Goal: Task Accomplishment & Management: Use online tool/utility

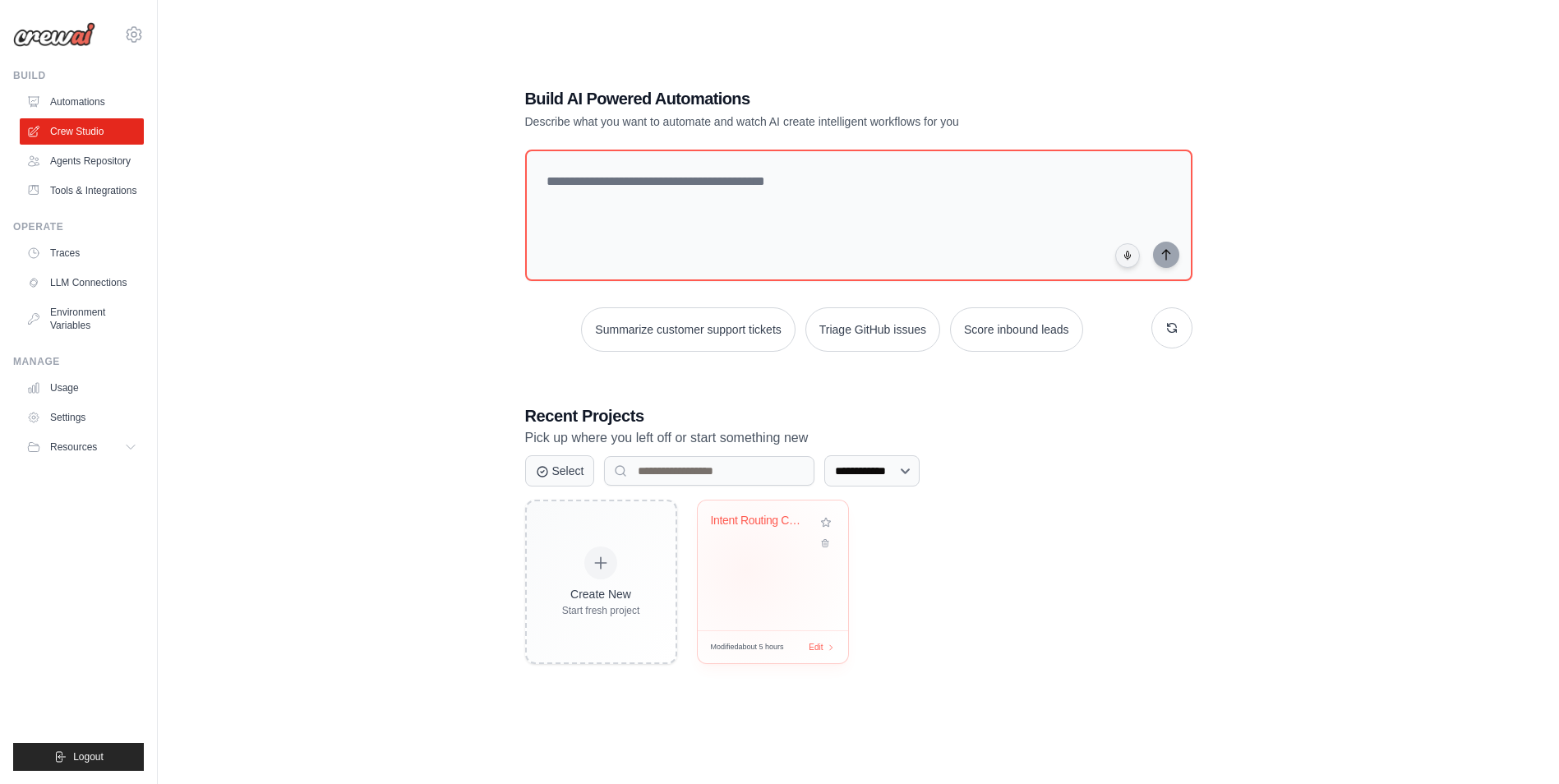
click at [746, 570] on div "Intent Routing Crew" at bounding box center [772, 565] width 150 height 130
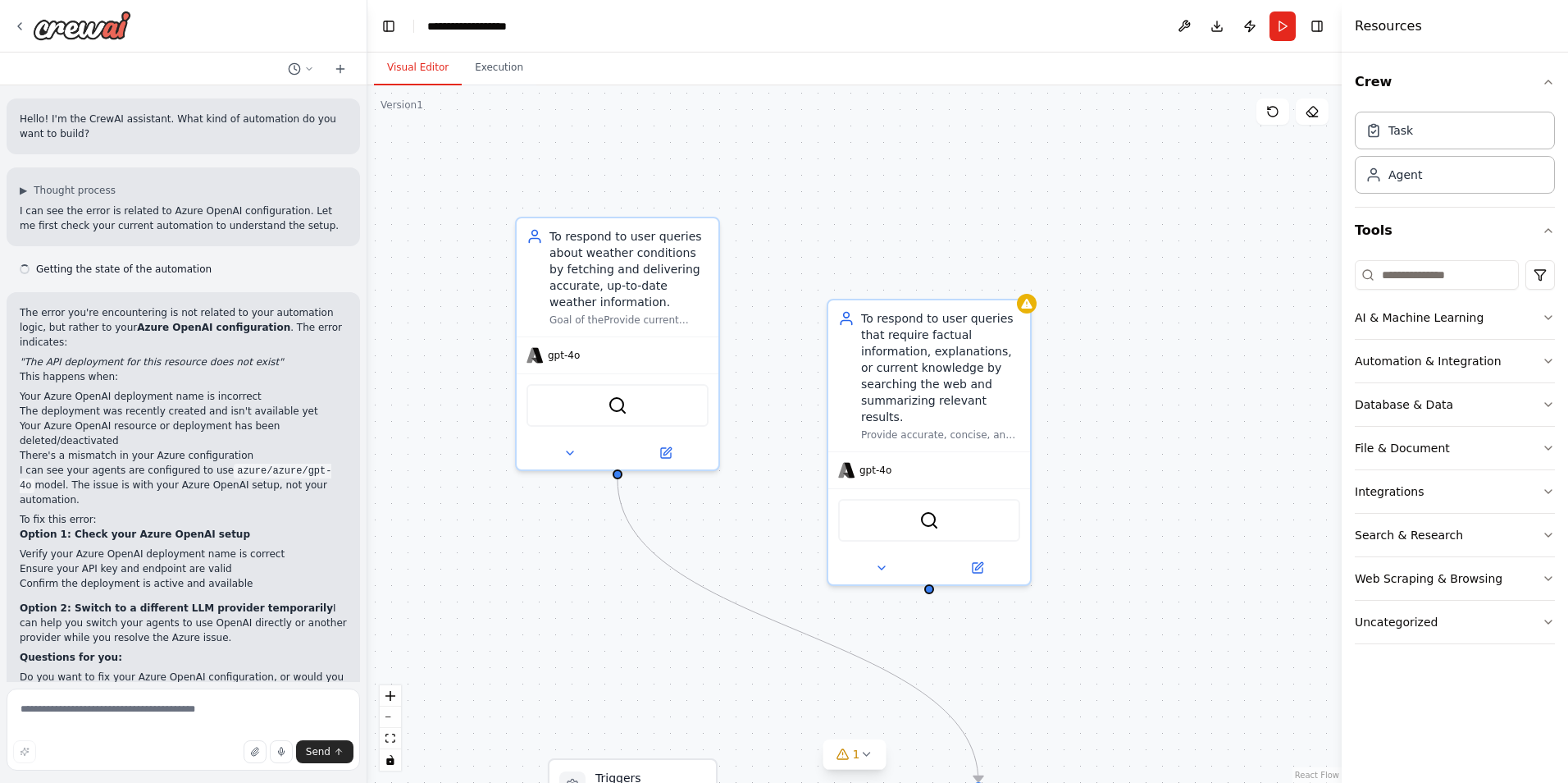
scroll to position [58, 0]
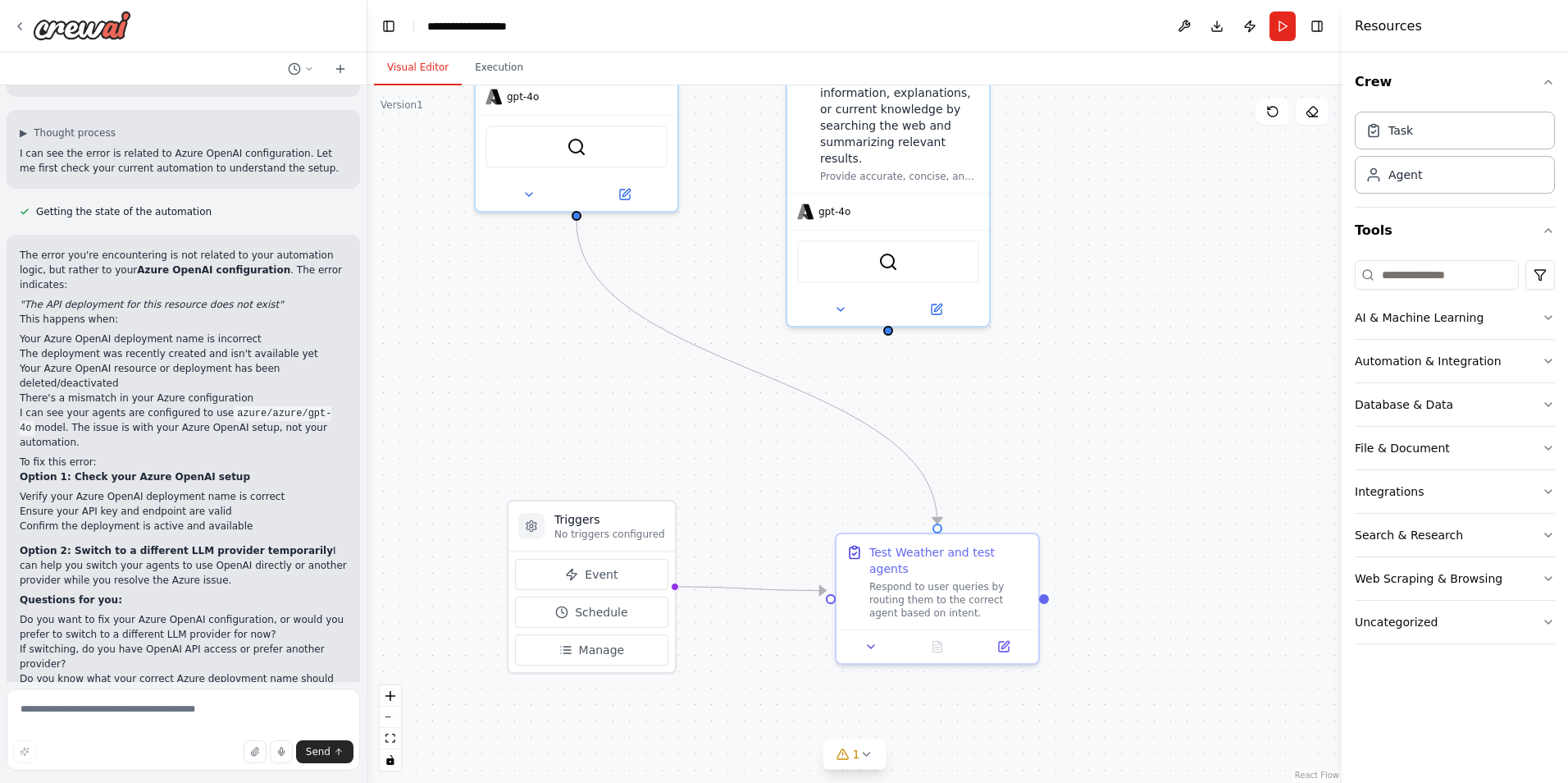
drag, startPoint x: 778, startPoint y: 542, endPoint x: 738, endPoint y: 284, distance: 261.1
click at [738, 284] on div ".deletable-edge-delete-btn { width: 20px; height: 20px; border: 0px solid #ffff…" at bounding box center [854, 434] width 974 height 697
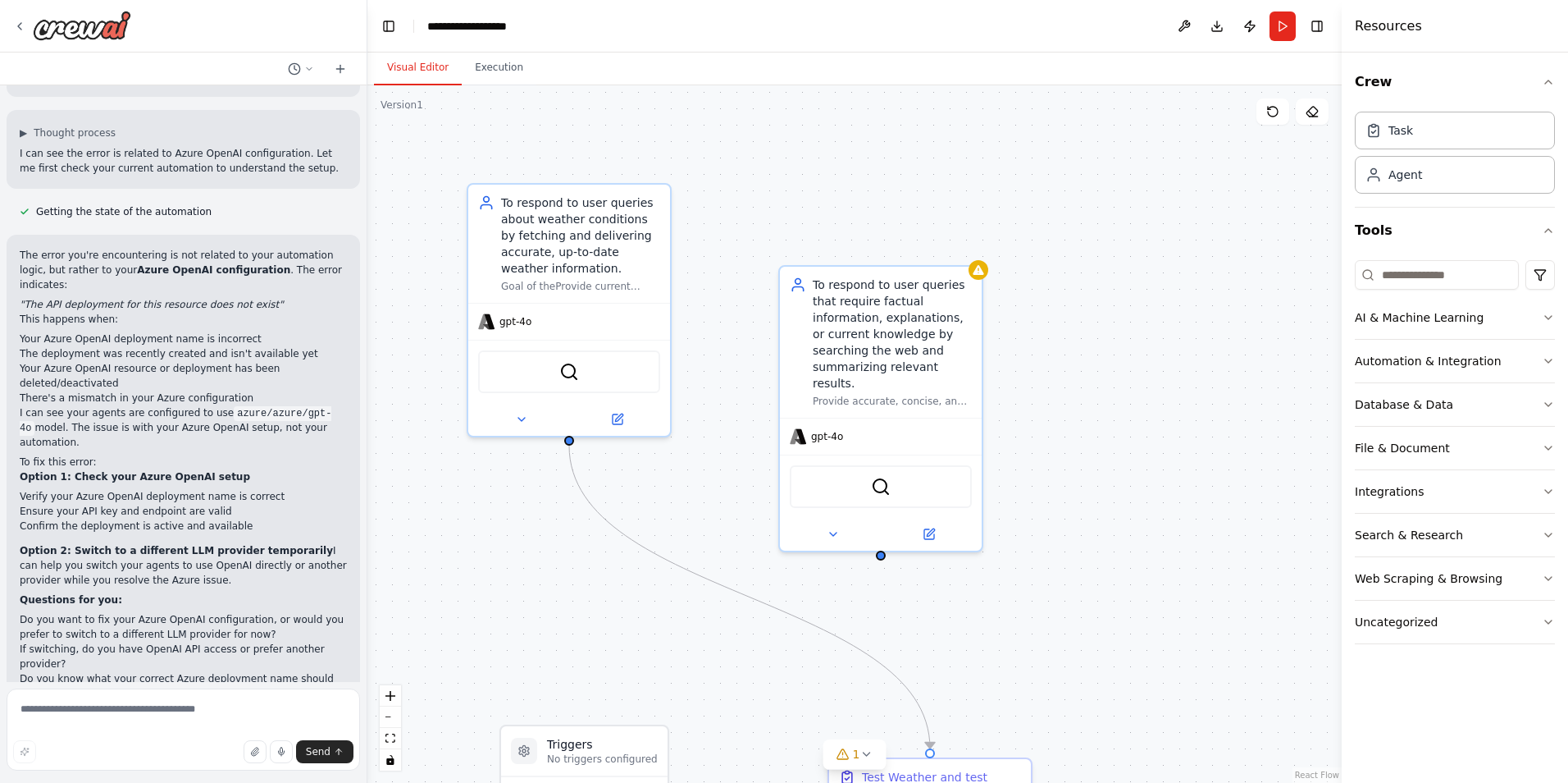
drag, startPoint x: 646, startPoint y: 428, endPoint x: 639, endPoint y: 653, distance: 225.1
click at [639, 653] on div ".deletable-edge-delete-btn { width: 20px; height: 20px; border: 0px solid #ffff…" at bounding box center [854, 434] width 974 height 697
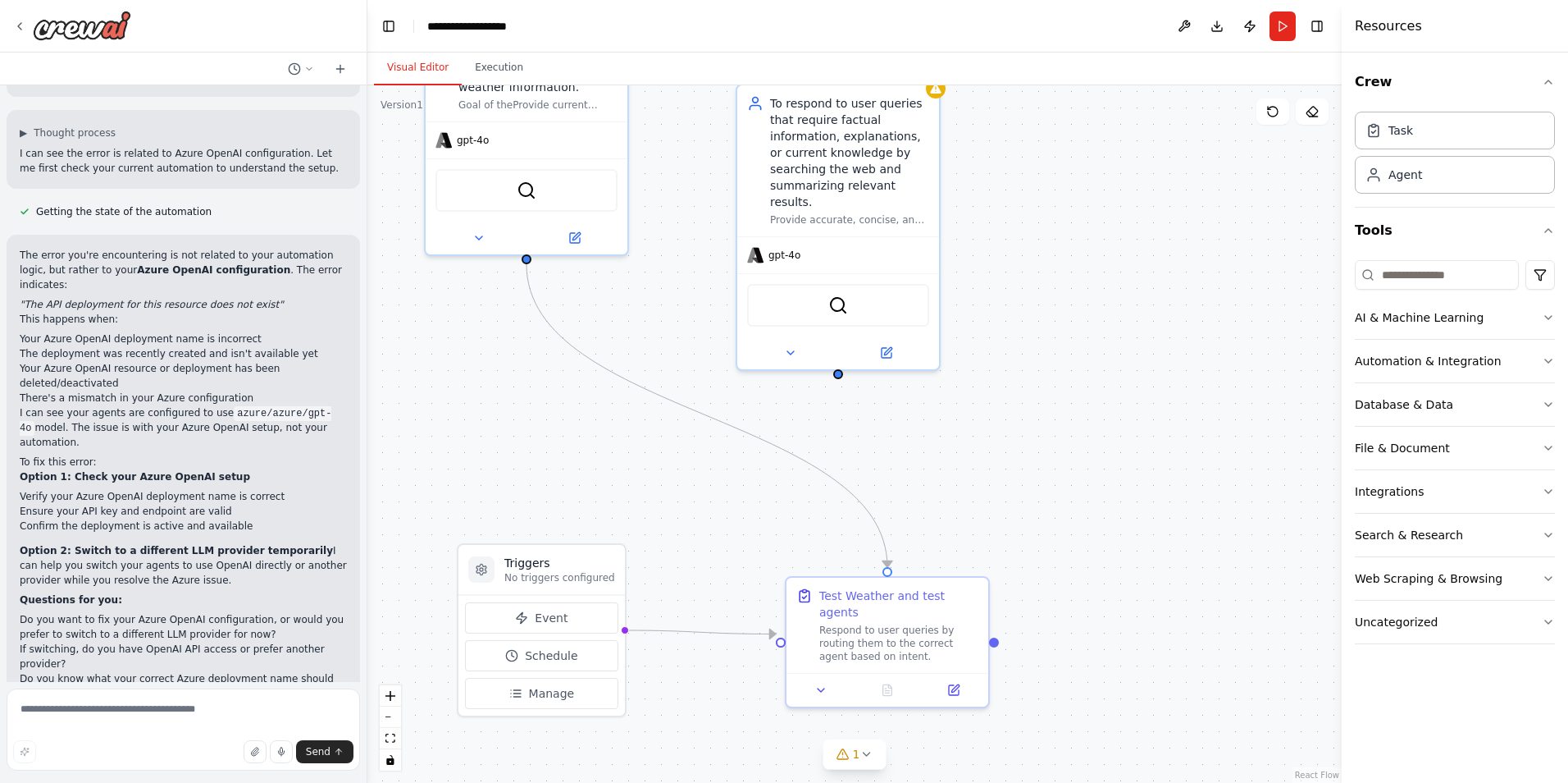
drag, startPoint x: 734, startPoint y: 394, endPoint x: 691, endPoint y: 213, distance: 186.0
click at [691, 213] on div ".deletable-edge-delete-btn { width: 20px; height: 20px; border: 0px solid #ffff…" at bounding box center [854, 434] width 974 height 697
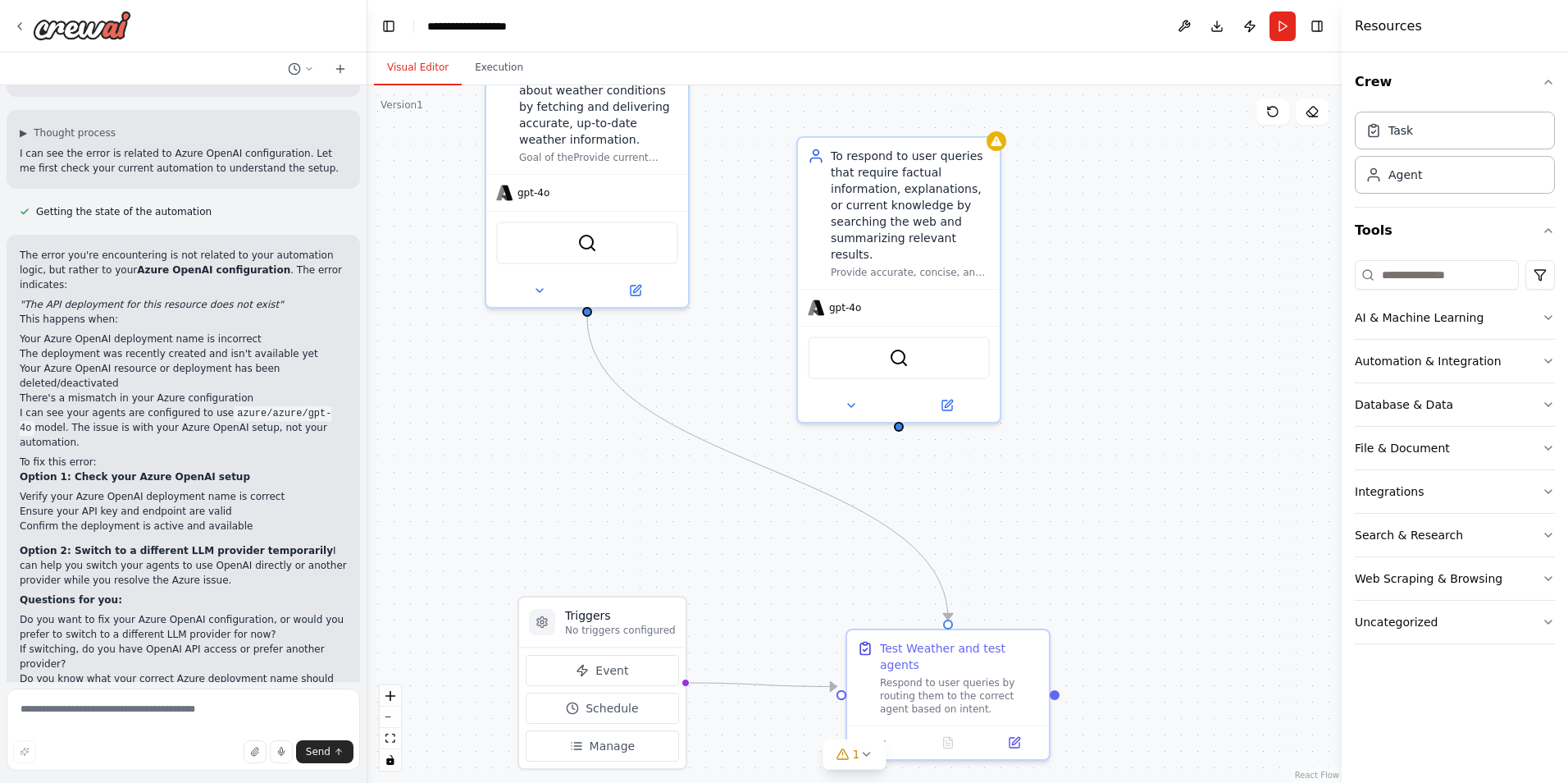
drag, startPoint x: 889, startPoint y: 467, endPoint x: 877, endPoint y: 579, distance: 112.6
click at [877, 579] on div ".deletable-edge-delete-btn { width: 20px; height: 20px; border: 0px solid #ffff…" at bounding box center [854, 434] width 974 height 697
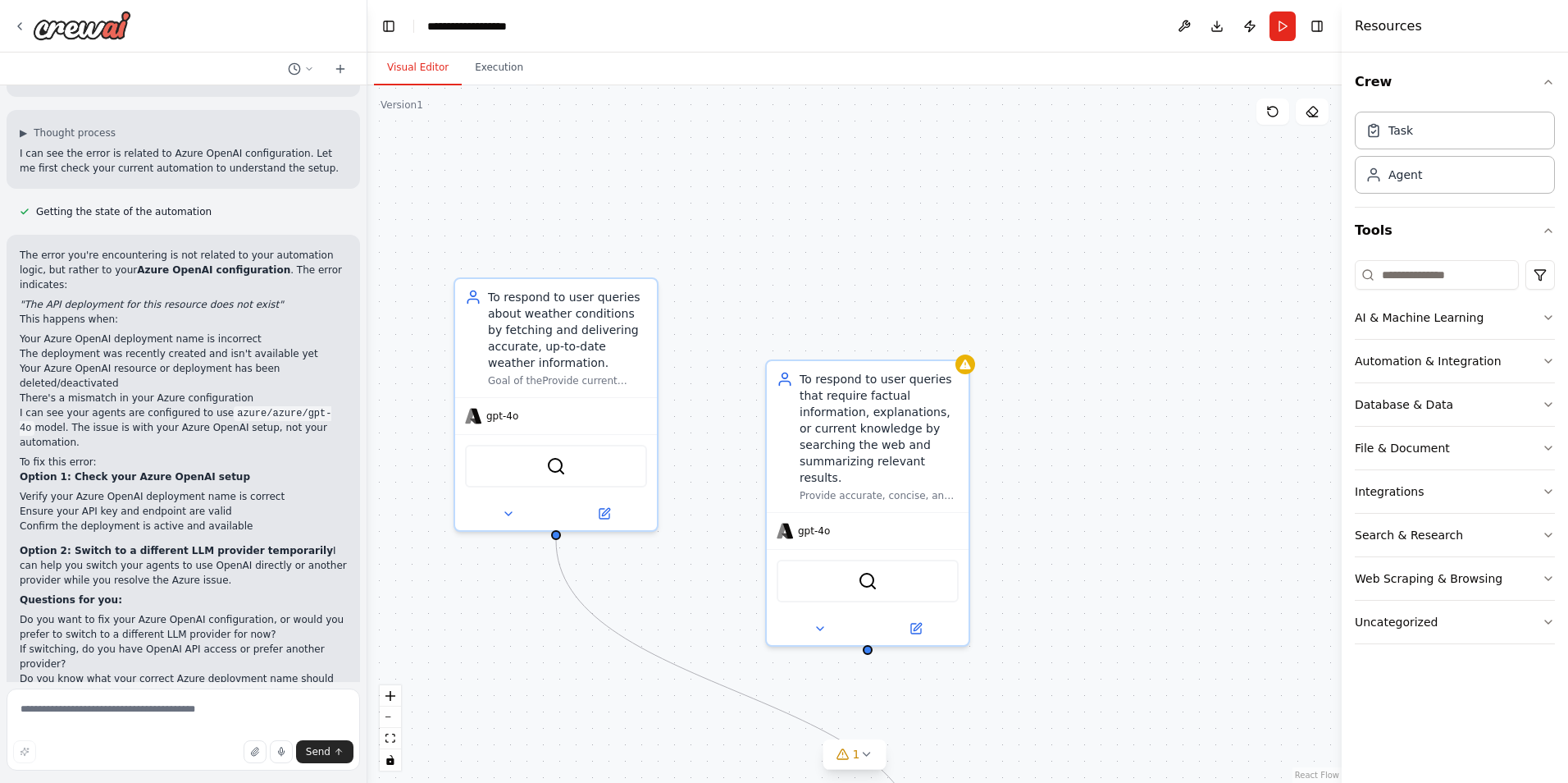
drag, startPoint x: 1045, startPoint y: 515, endPoint x: 1086, endPoint y: 680, distance: 170.0
click at [1086, 680] on div ".deletable-edge-delete-btn { width: 20px; height: 20px; border: 0px solid #ffff…" at bounding box center [854, 434] width 974 height 697
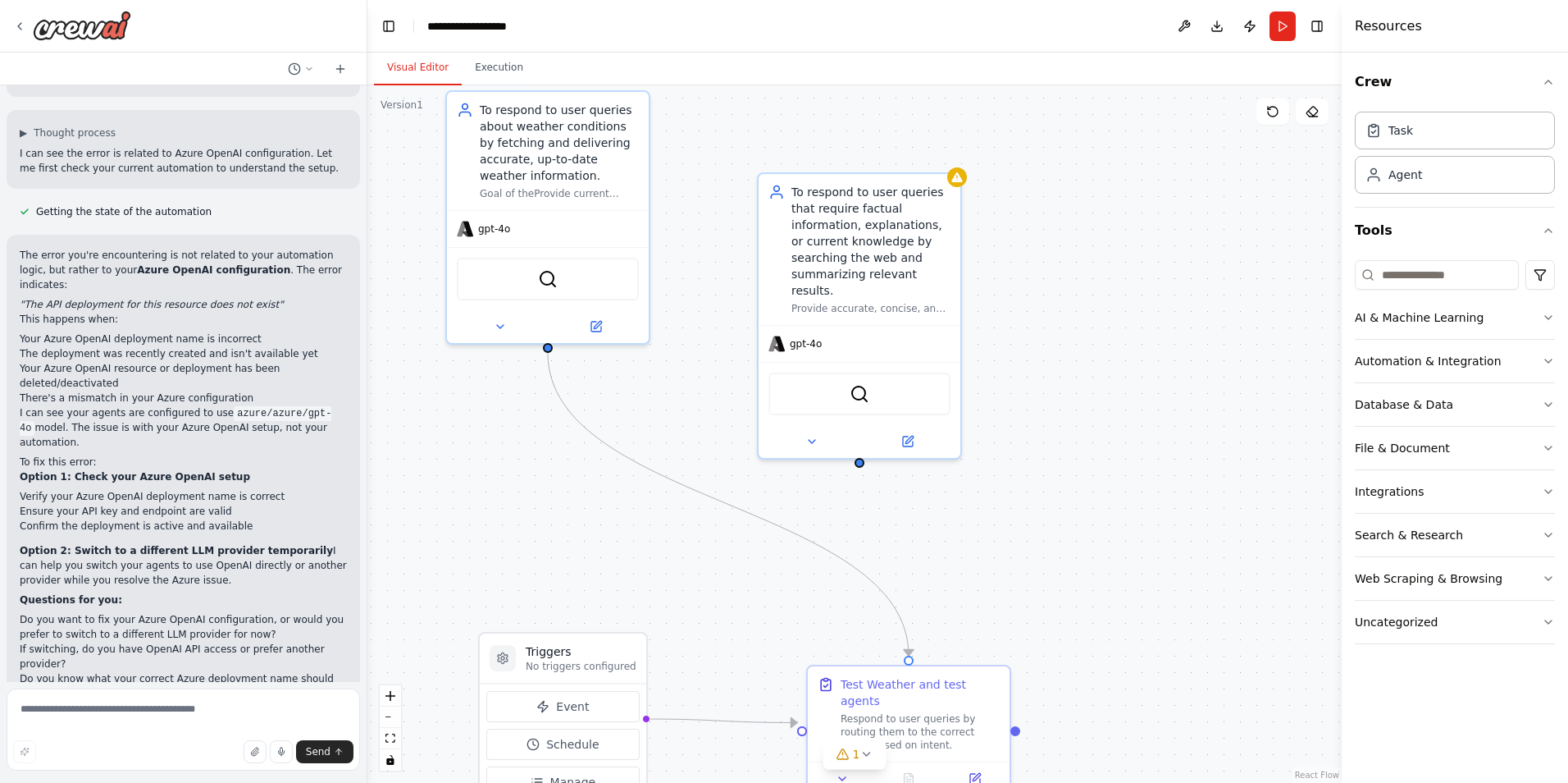
drag, startPoint x: 1086, startPoint y: 680, endPoint x: 1078, endPoint y: 492, distance: 188.2
click at [1078, 492] on div ".deletable-edge-delete-btn { width: 20px; height: 20px; border: 0px solid #ffff…" at bounding box center [854, 434] width 974 height 697
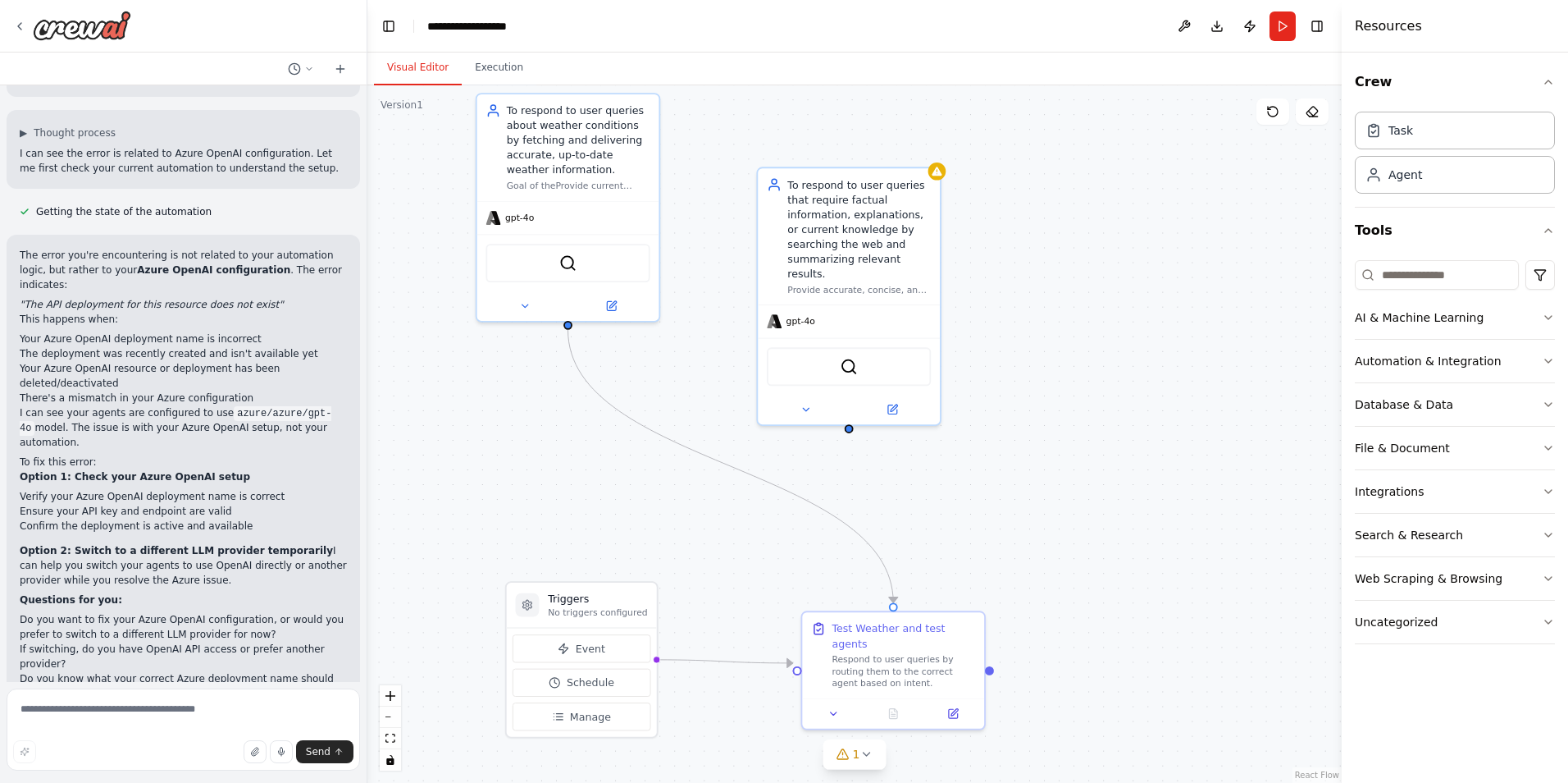
drag, startPoint x: 1078, startPoint y: 492, endPoint x: 1047, endPoint y: 456, distance: 47.5
click at [1047, 456] on div ".deletable-edge-delete-btn { width: 20px; height: 20px; border: 0px solid #ffff…" at bounding box center [854, 434] width 974 height 697
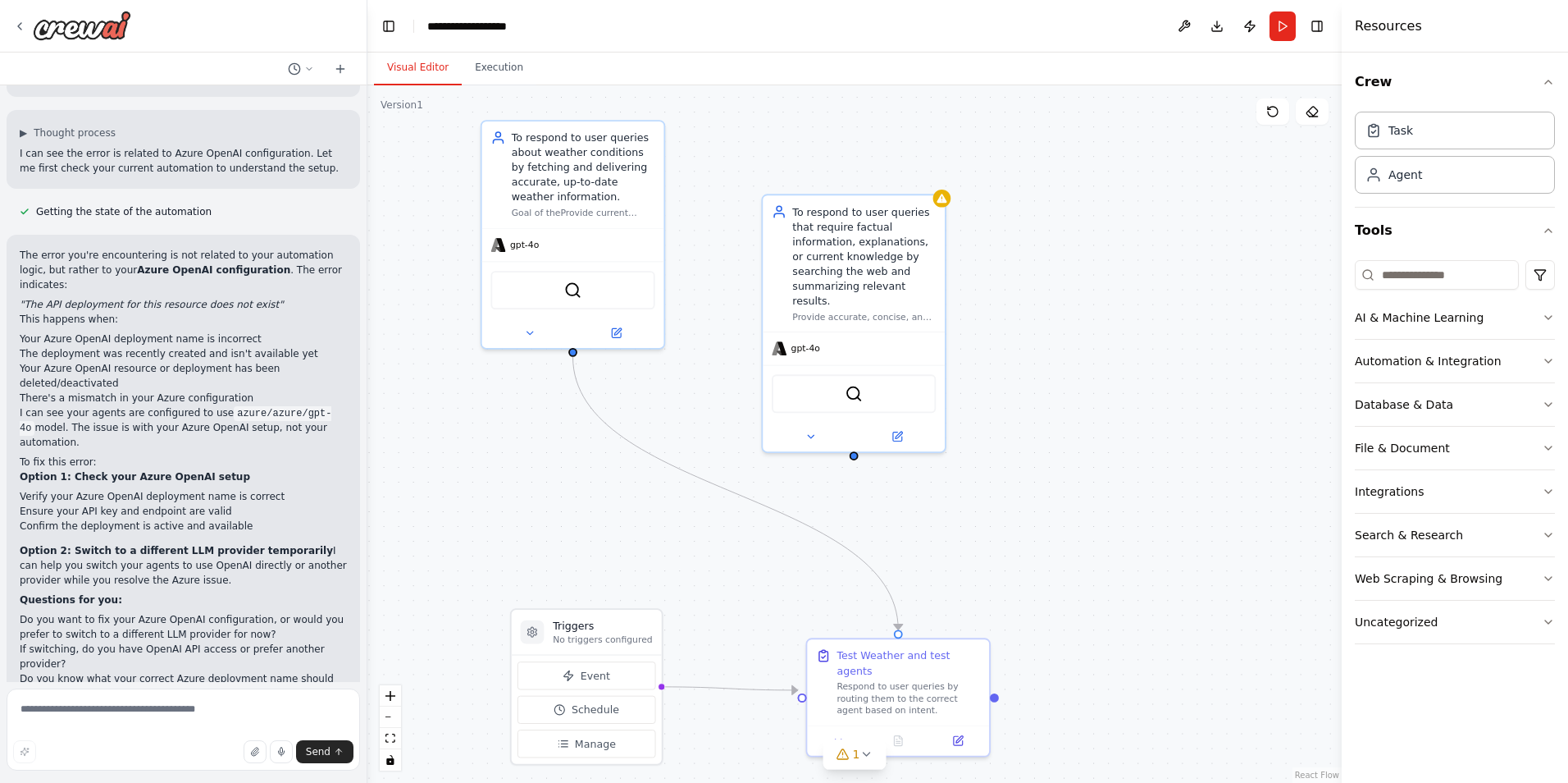
drag, startPoint x: 1047, startPoint y: 456, endPoint x: 1051, endPoint y: 483, distance: 27.3
click at [1051, 483] on div ".deletable-edge-delete-btn { width: 20px; height: 20px; border: 0px solid #ffff…" at bounding box center [854, 434] width 974 height 697
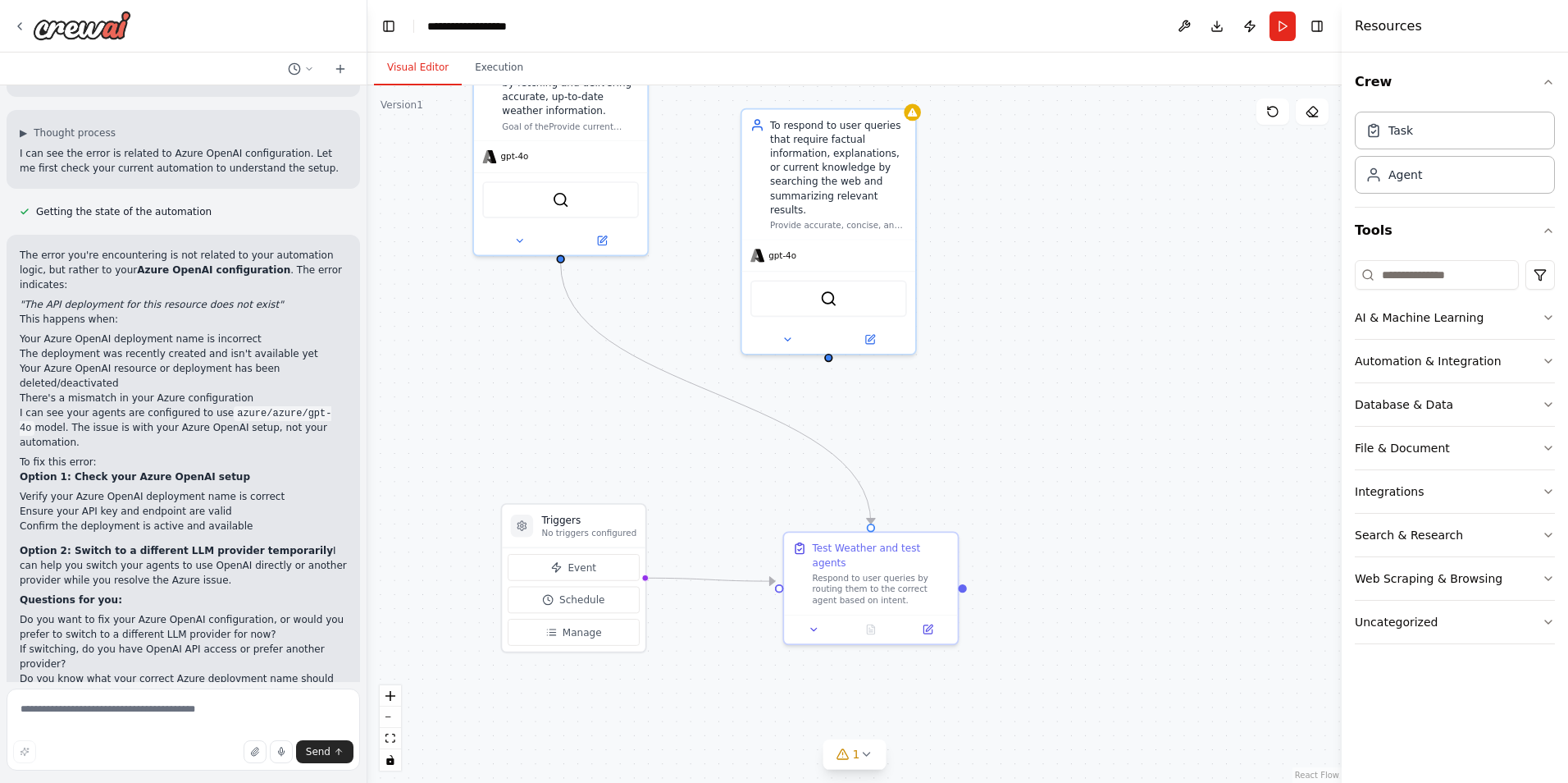
drag, startPoint x: 1051, startPoint y: 483, endPoint x: 1016, endPoint y: 379, distance: 109.7
click at [1016, 379] on div ".deletable-edge-delete-btn { width: 20px; height: 20px; border: 0px solid #ffff…" at bounding box center [854, 434] width 974 height 697
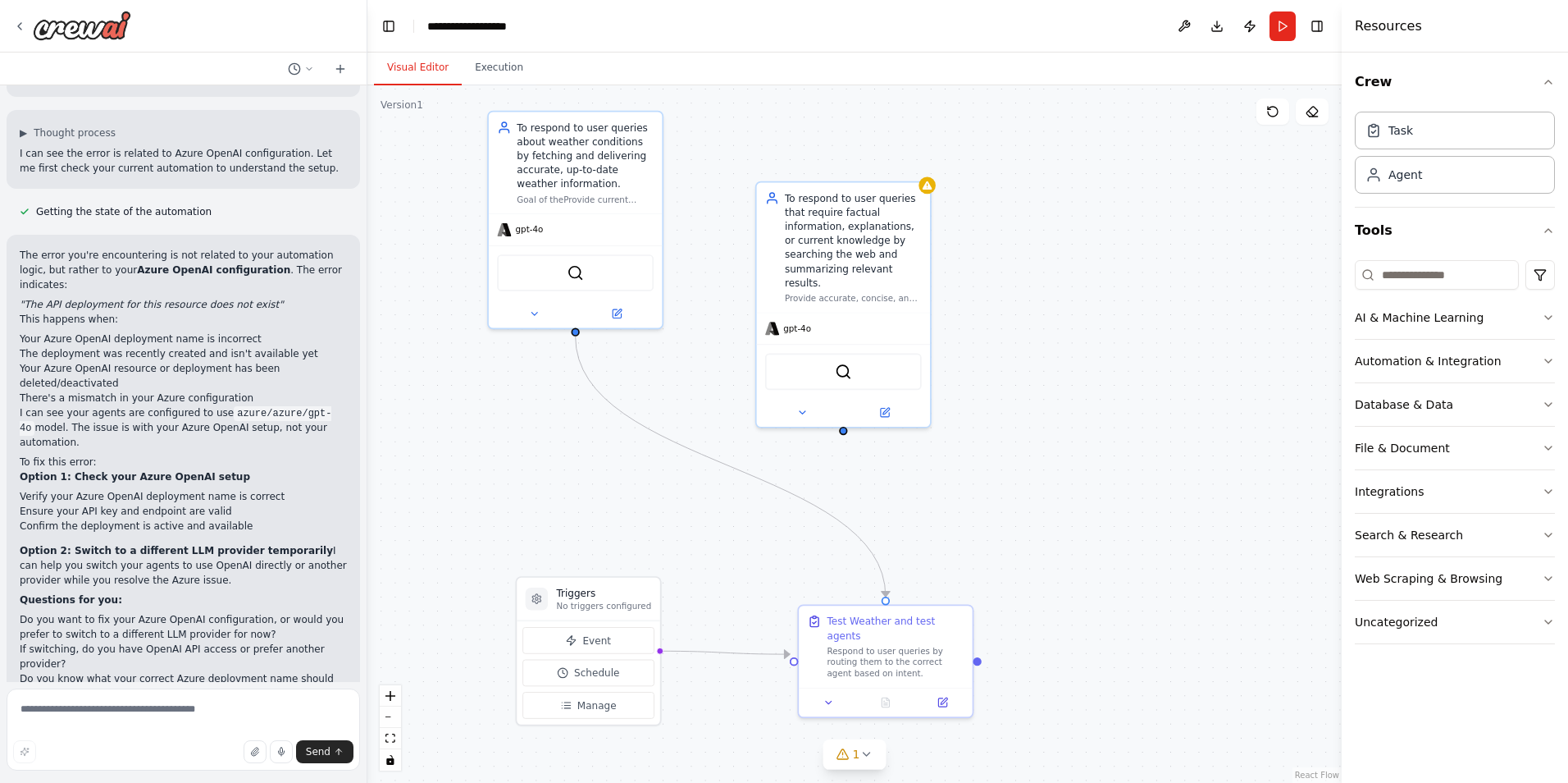
drag, startPoint x: 1016, startPoint y: 379, endPoint x: 1052, endPoint y: 414, distance: 50.2
click at [1052, 414] on div ".deletable-edge-delete-btn { width: 20px; height: 20px; border: 0px solid #ffff…" at bounding box center [854, 434] width 974 height 697
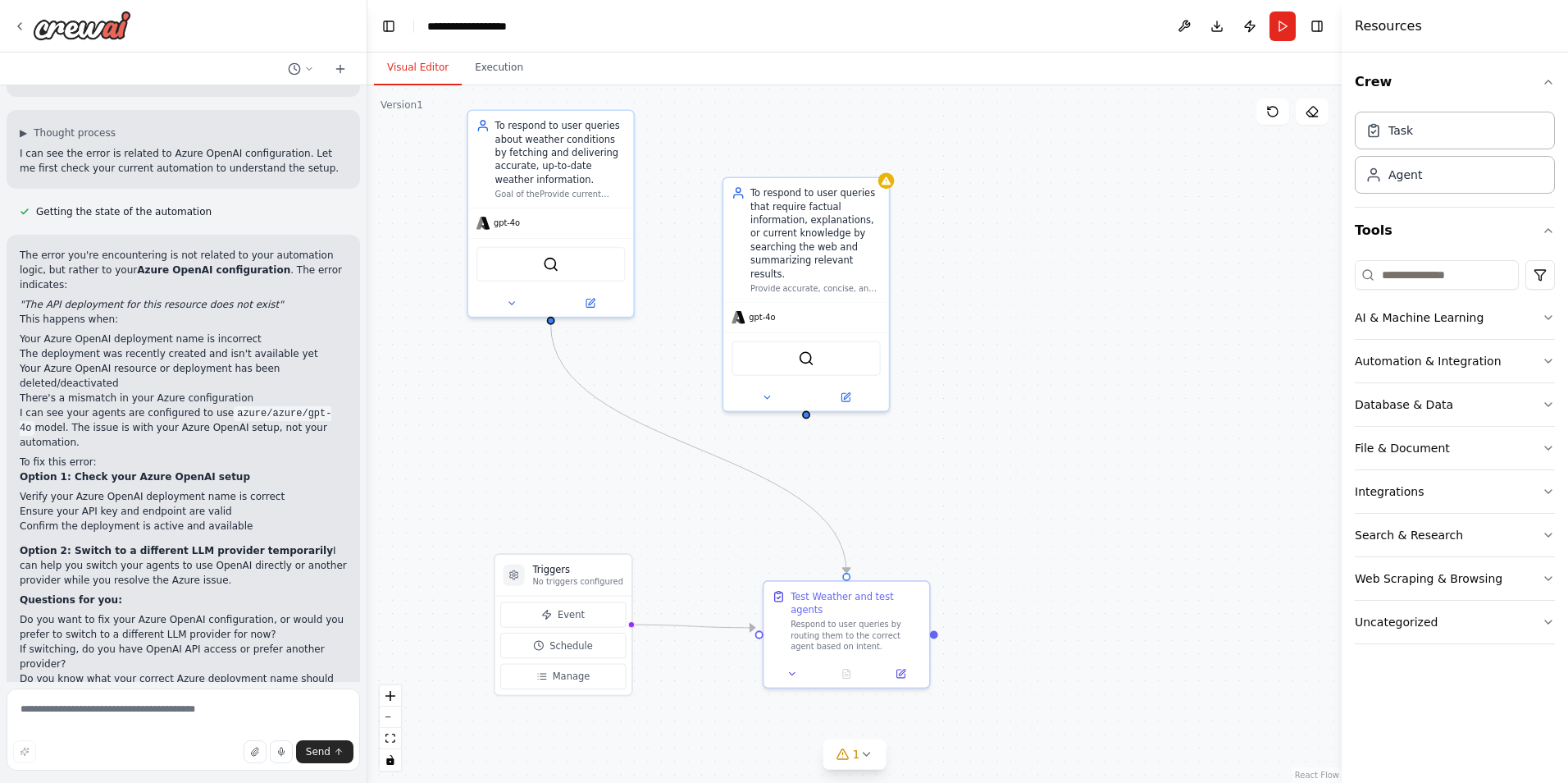
drag, startPoint x: 1052, startPoint y: 414, endPoint x: 985, endPoint y: 439, distance: 71.5
click at [985, 439] on div ".deletable-edge-delete-btn { width: 20px; height: 20px; border: 0px solid #ffff…" at bounding box center [854, 434] width 974 height 697
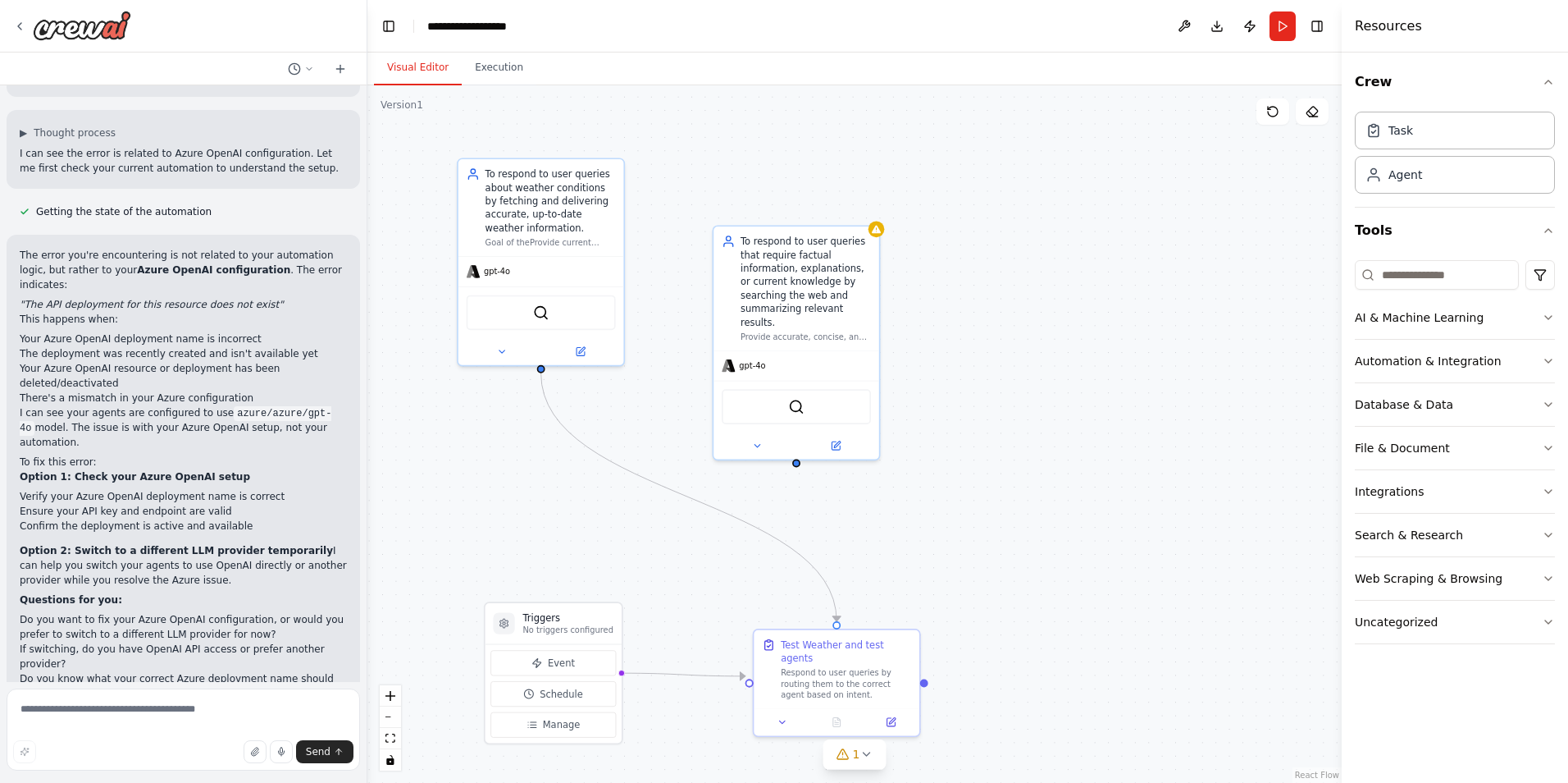
drag, startPoint x: 985, startPoint y: 439, endPoint x: 978, endPoint y: 487, distance: 48.5
click at [978, 487] on div ".deletable-edge-delete-btn { width: 20px; height: 20px; border: 0px solid #ffff…" at bounding box center [854, 434] width 974 height 697
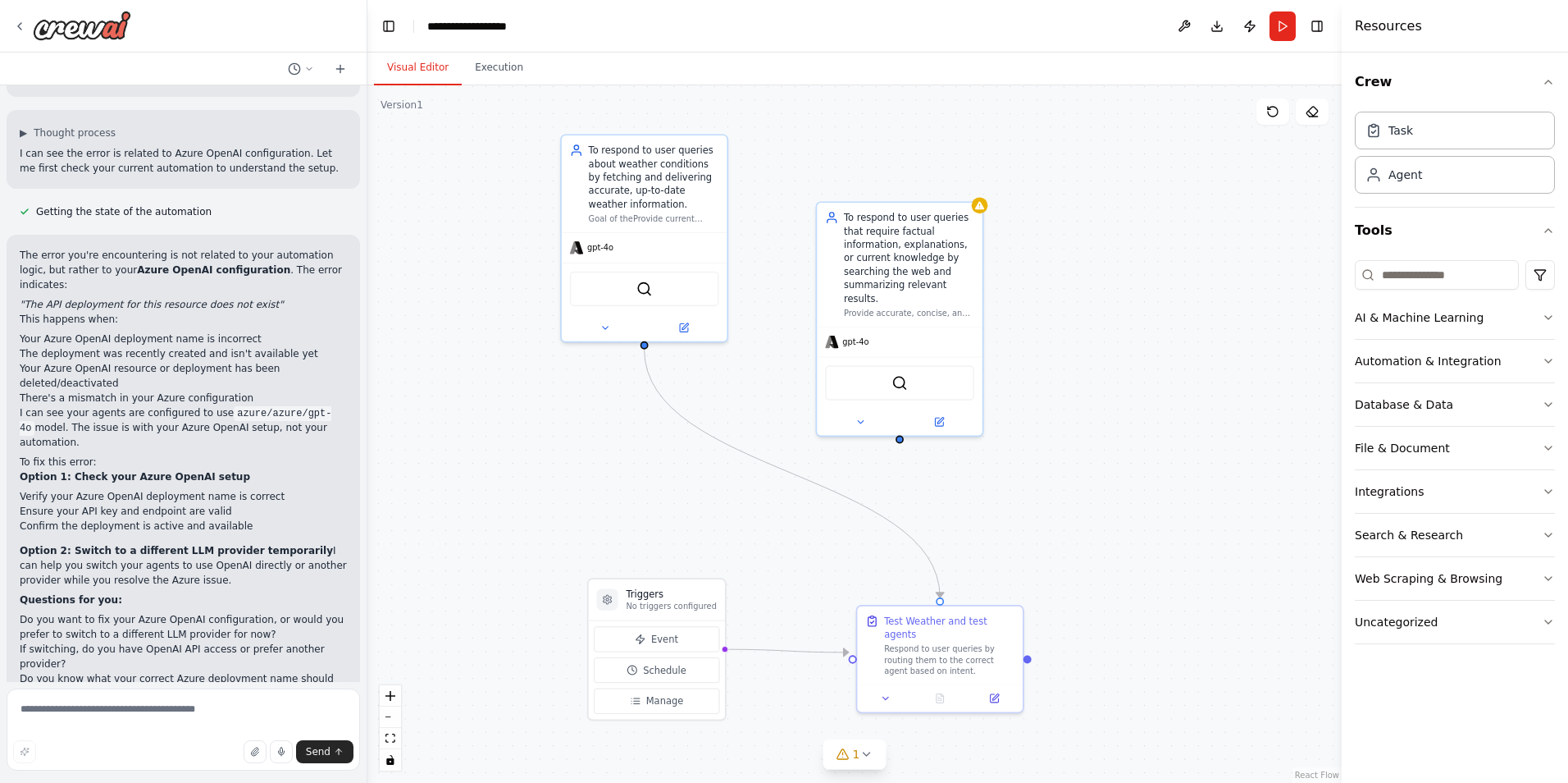
drag, startPoint x: 986, startPoint y: 433, endPoint x: 1087, endPoint y: 411, distance: 103.4
click at [1087, 411] on div ".deletable-edge-delete-btn { width: 20px; height: 20px; border: 0px solid #ffff…" at bounding box center [854, 434] width 974 height 697
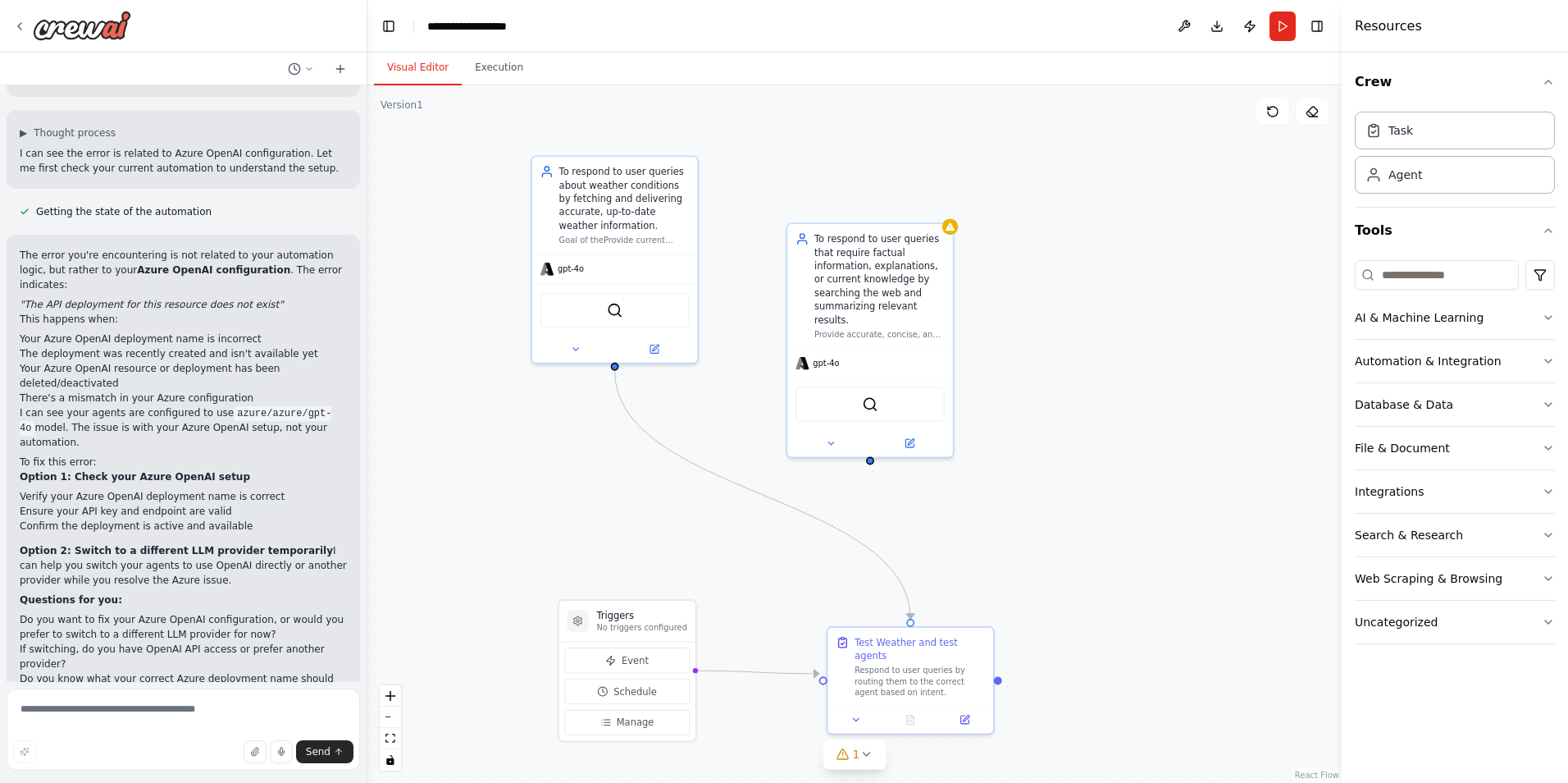
drag, startPoint x: 1087, startPoint y: 411, endPoint x: 1057, endPoint y: 431, distance: 36.1
click at [1057, 431] on div ".deletable-edge-delete-btn { width: 20px; height: 20px; border: 0px solid #ffff…" at bounding box center [854, 434] width 974 height 697
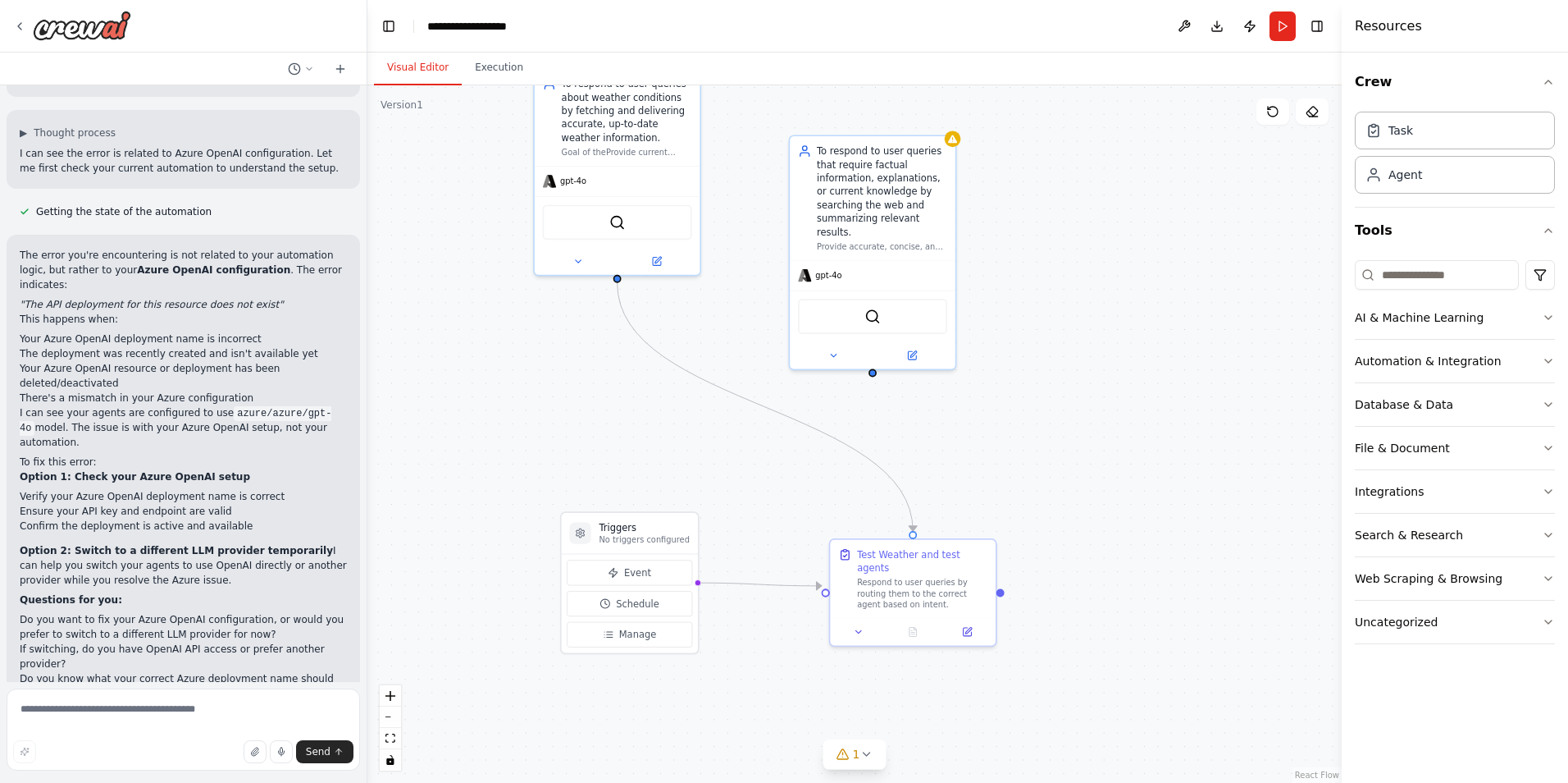
drag, startPoint x: 1057, startPoint y: 431, endPoint x: 1064, endPoint y: 338, distance: 93.3
click at [1064, 338] on div ".deletable-edge-delete-btn { width: 20px; height: 20px; border: 0px solid #ffff…" at bounding box center [854, 434] width 974 height 697
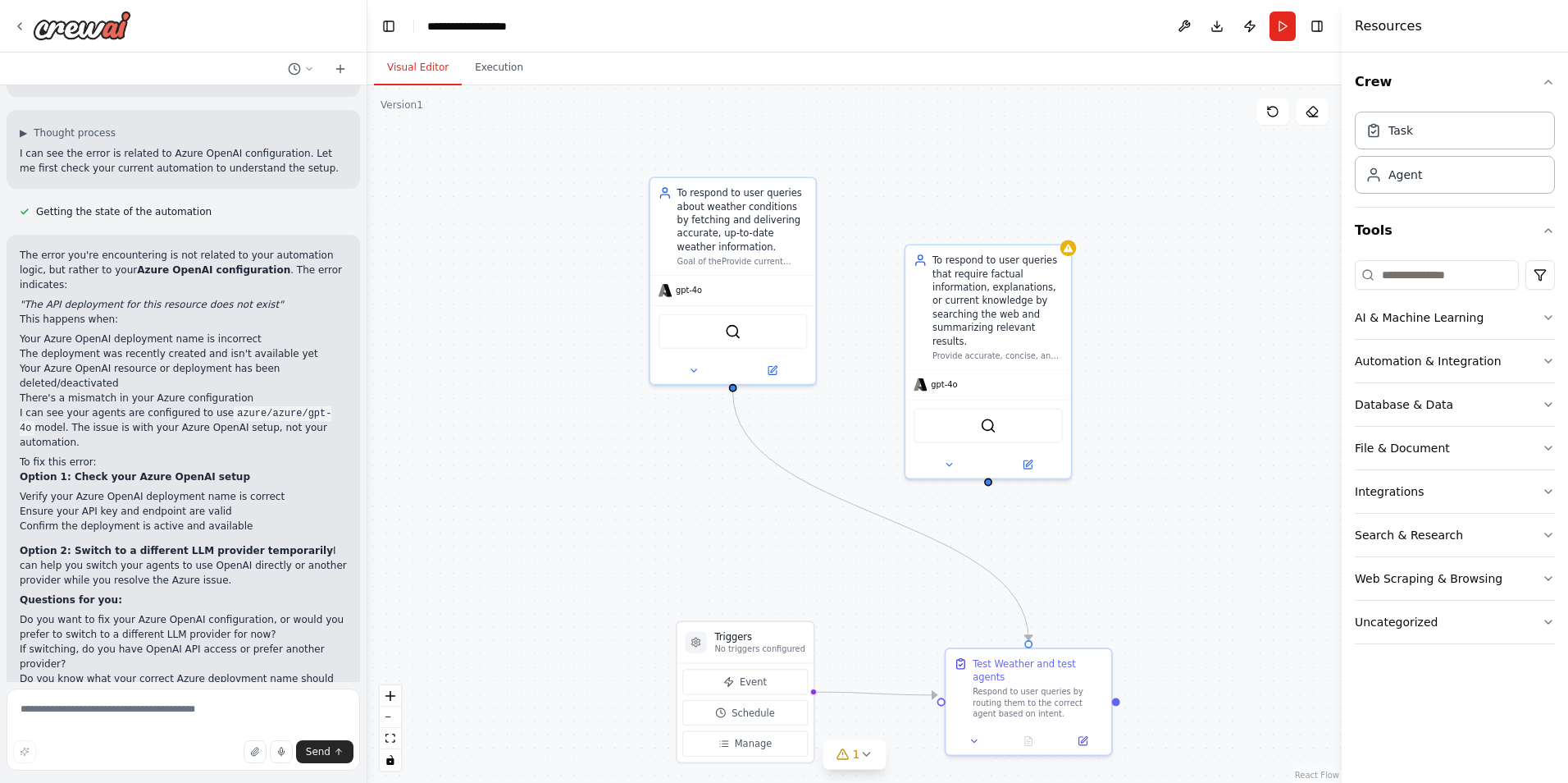
drag, startPoint x: 1064, startPoint y: 338, endPoint x: 1175, endPoint y: 452, distance: 159.1
click at [1175, 452] on div ".deletable-edge-delete-btn { width: 20px; height: 20px; border: 0px solid #ffff…" at bounding box center [854, 434] width 974 height 697
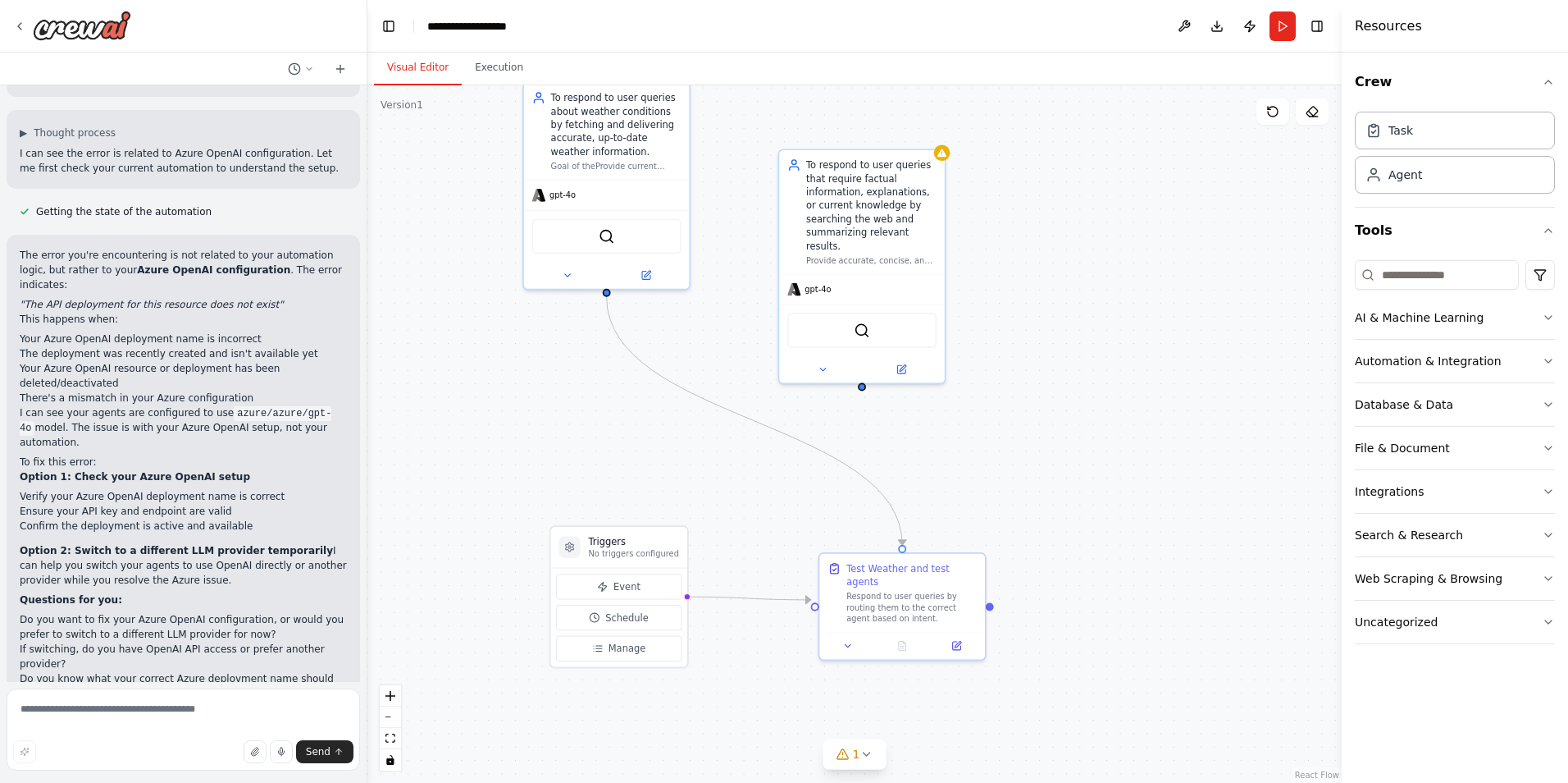
drag, startPoint x: 1056, startPoint y: 524, endPoint x: 929, endPoint y: 428, distance: 159.2
click at [929, 428] on div ".deletable-edge-delete-btn { width: 20px; height: 20px; border: 0px solid #ffff…" at bounding box center [854, 434] width 974 height 697
click at [1088, 332] on div ".deletable-edge-delete-btn { width: 20px; height: 20px; border: 0px solid #ffff…" at bounding box center [854, 434] width 974 height 697
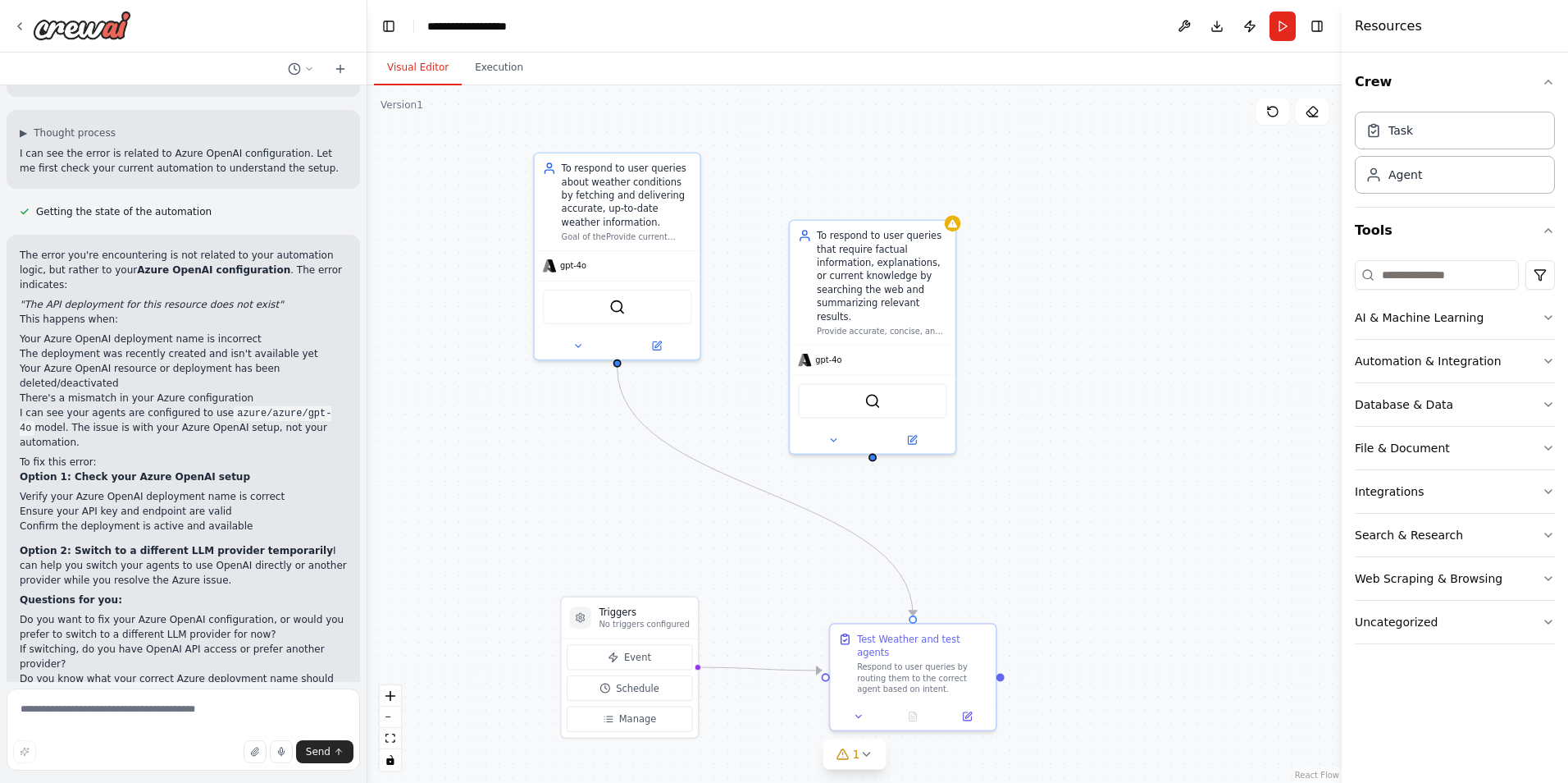
drag, startPoint x: 1091, startPoint y: 401, endPoint x: 1102, endPoint y: 473, distance: 72.8
click at [1102, 473] on div ".deletable-edge-delete-btn { width: 20px; height: 20px; border: 0px solid #ffff…" at bounding box center [854, 434] width 974 height 697
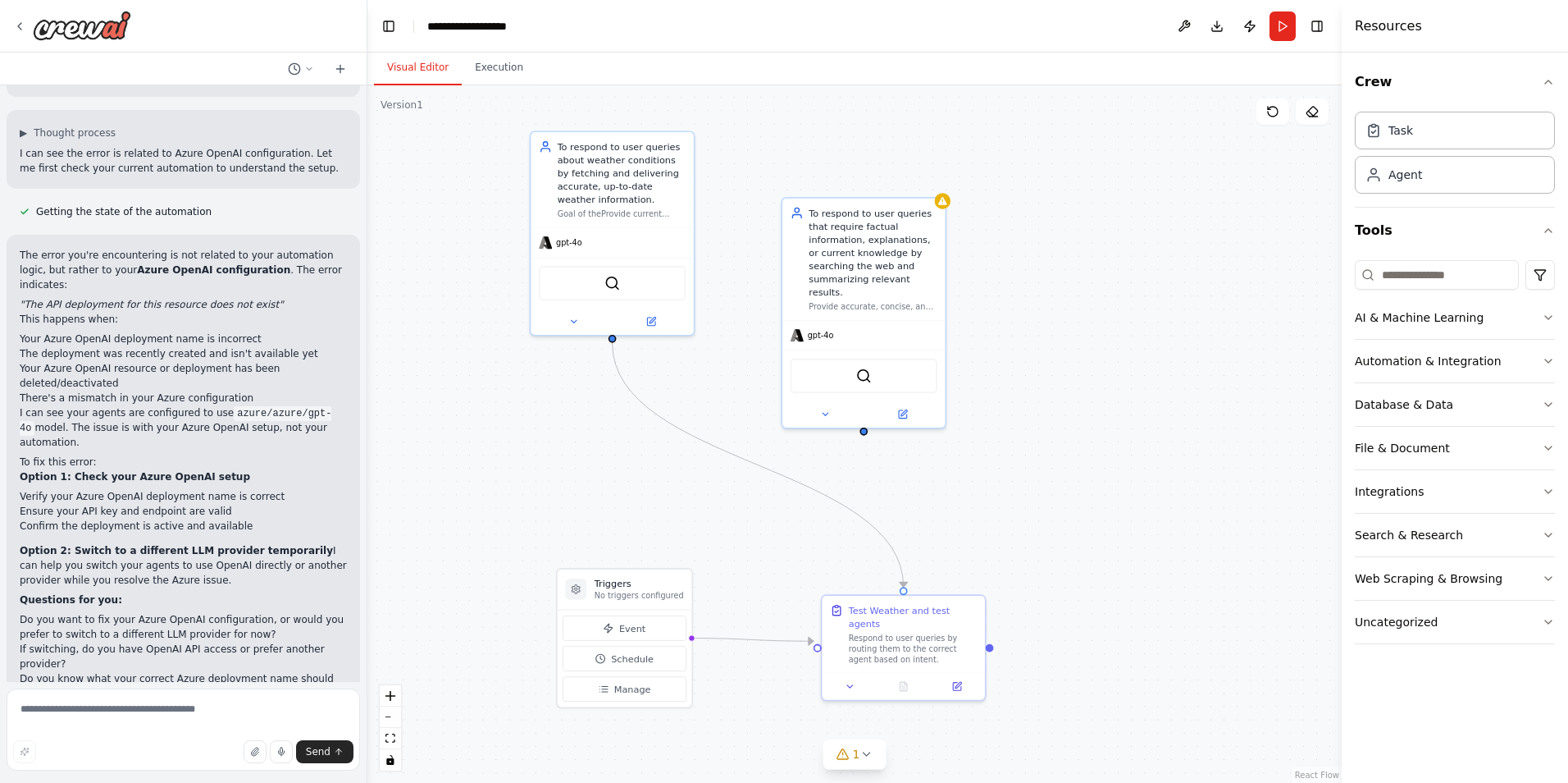
drag, startPoint x: 1102, startPoint y: 473, endPoint x: 1090, endPoint y: 447, distance: 28.6
click at [1090, 447] on div ".deletable-edge-delete-btn { width: 20px; height: 20px; border: 0px solid #ffff…" at bounding box center [854, 434] width 974 height 697
drag, startPoint x: 615, startPoint y: 338, endPoint x: 864, endPoint y: 421, distance: 262.5
click at [864, 421] on div ".deletable-edge-delete-btn { width: 20px; height: 20px; border: 0px solid #ffff…" at bounding box center [854, 434] width 974 height 697
click at [653, 600] on div "Triggers No triggers configured" at bounding box center [625, 589] width 135 height 40
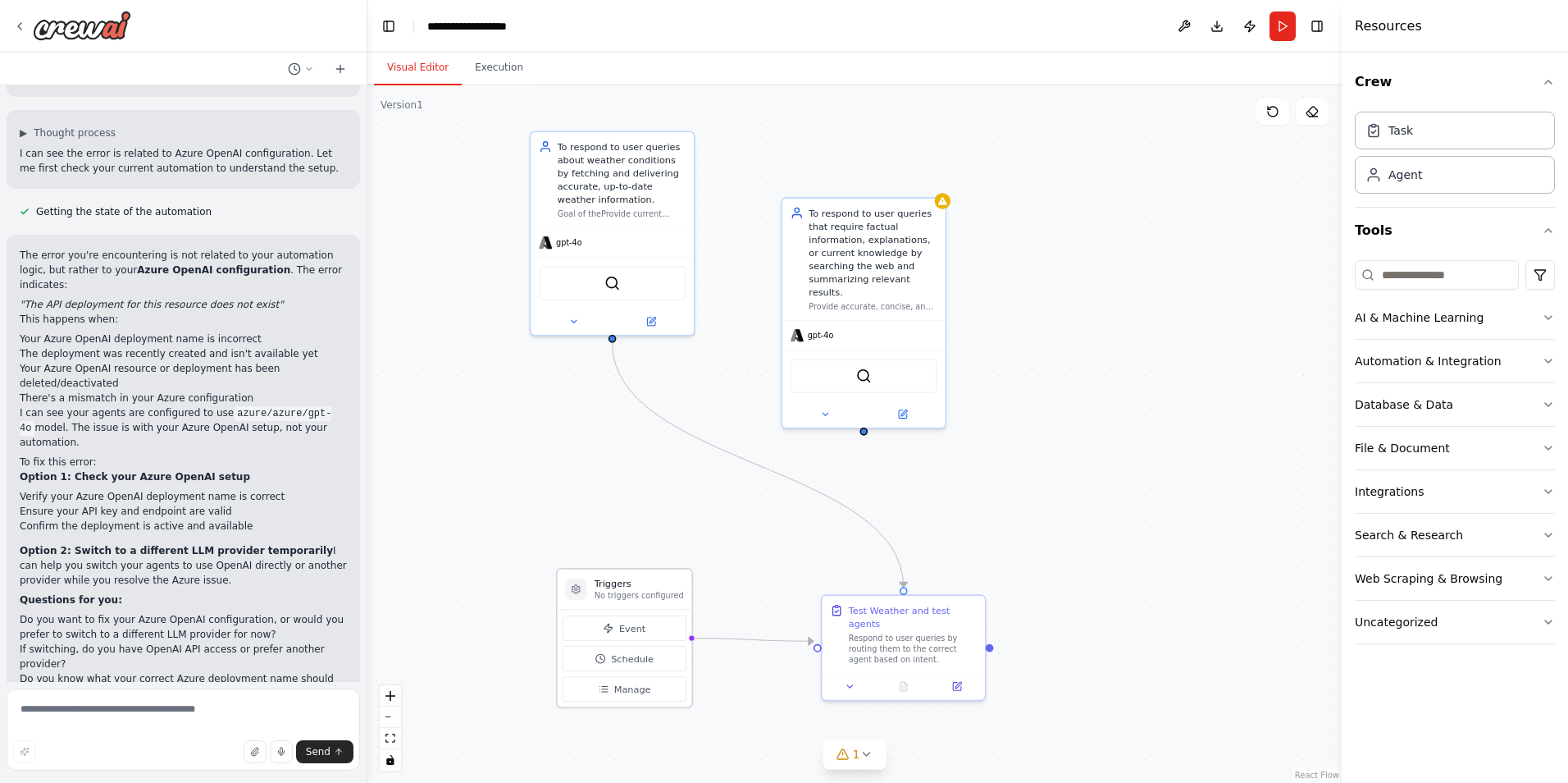
click at [647, 601] on p "No triggers configured" at bounding box center [639, 595] width 89 height 11
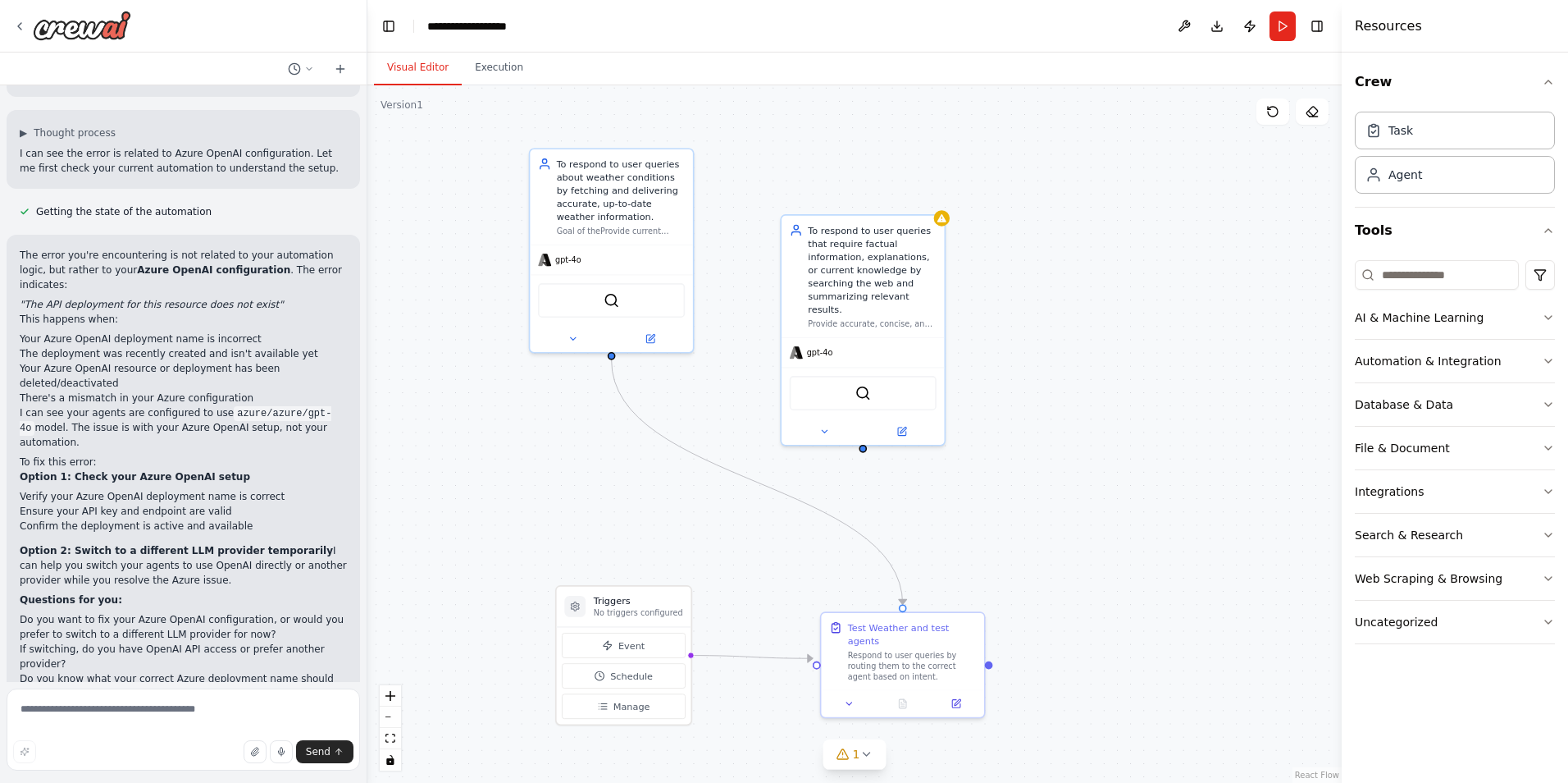
drag, startPoint x: 1041, startPoint y: 359, endPoint x: 1041, endPoint y: 376, distance: 17.0
click at [1041, 376] on div ".deletable-edge-delete-btn { width: 20px; height: 20px; border: 0px solid #ffff…" at bounding box center [854, 434] width 974 height 697
drag, startPoint x: 664, startPoint y: 433, endPoint x: 926, endPoint y: 436, distance: 262.0
click at [926, 436] on div ".deletable-edge-delete-btn { width: 20px; height: 20px; border: 0px solid #ffff…" at bounding box center [854, 434] width 974 height 697
drag, startPoint x: 864, startPoint y: 439, endPoint x: 988, endPoint y: 663, distance: 256.0
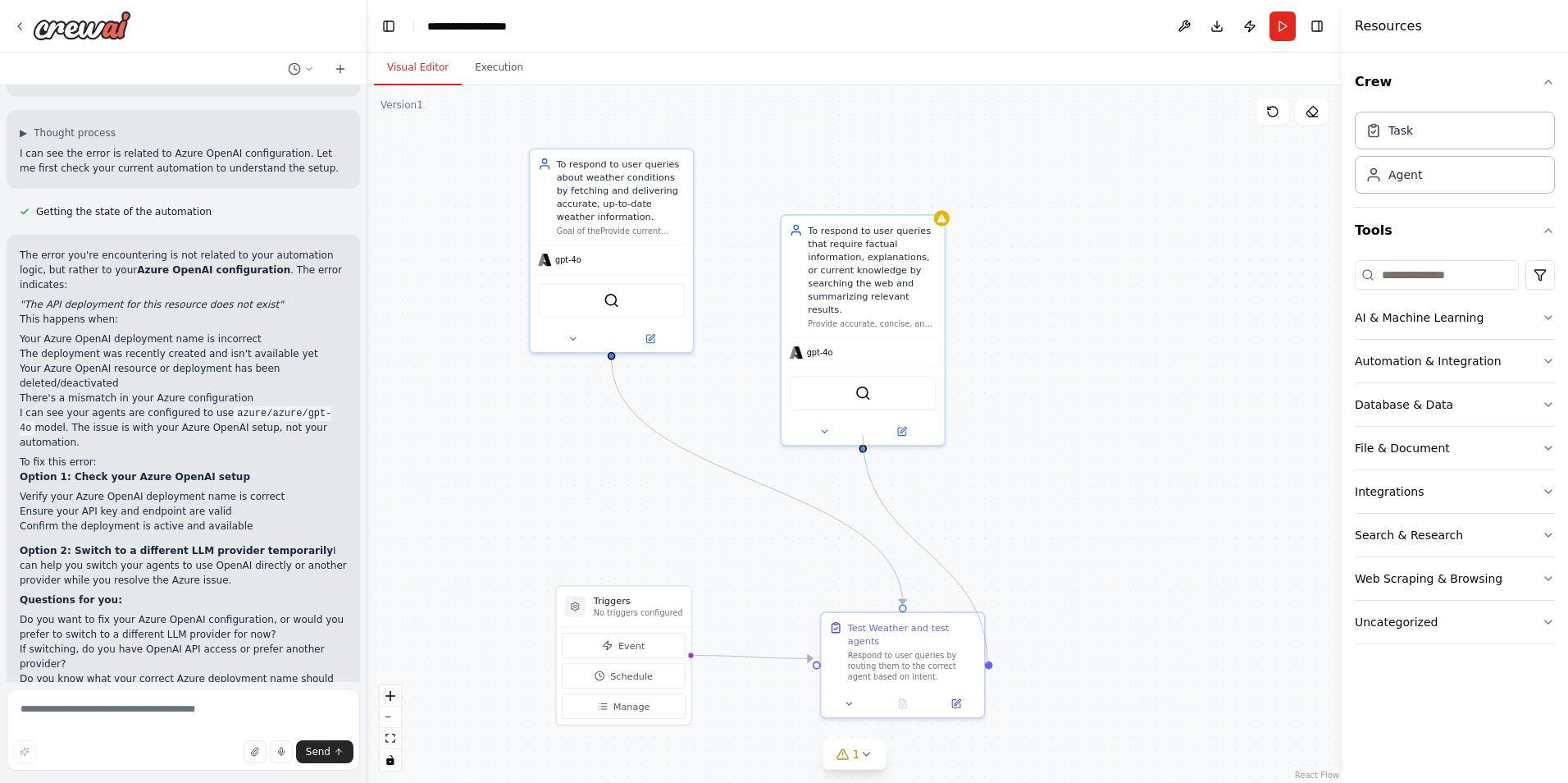
click at [988, 663] on div ".deletable-edge-delete-btn { width: 20px; height: 20px; border: 0px solid #ffff…" at bounding box center [854, 434] width 974 height 697
drag, startPoint x: 990, startPoint y: 659, endPoint x: 864, endPoint y: 437, distance: 255.3
click at [864, 437] on div ".deletable-edge-delete-btn { width: 20px; height: 20px; border: 0px solid #ffff…" at bounding box center [854, 434] width 974 height 697
drag, startPoint x: 990, startPoint y: 657, endPoint x: 612, endPoint y: 351, distance: 486.3
click at [612, 351] on div "Triggers No triggers configured Event Schedule Manage To respond to user querie…" at bounding box center [803, 323] width 787 height 563
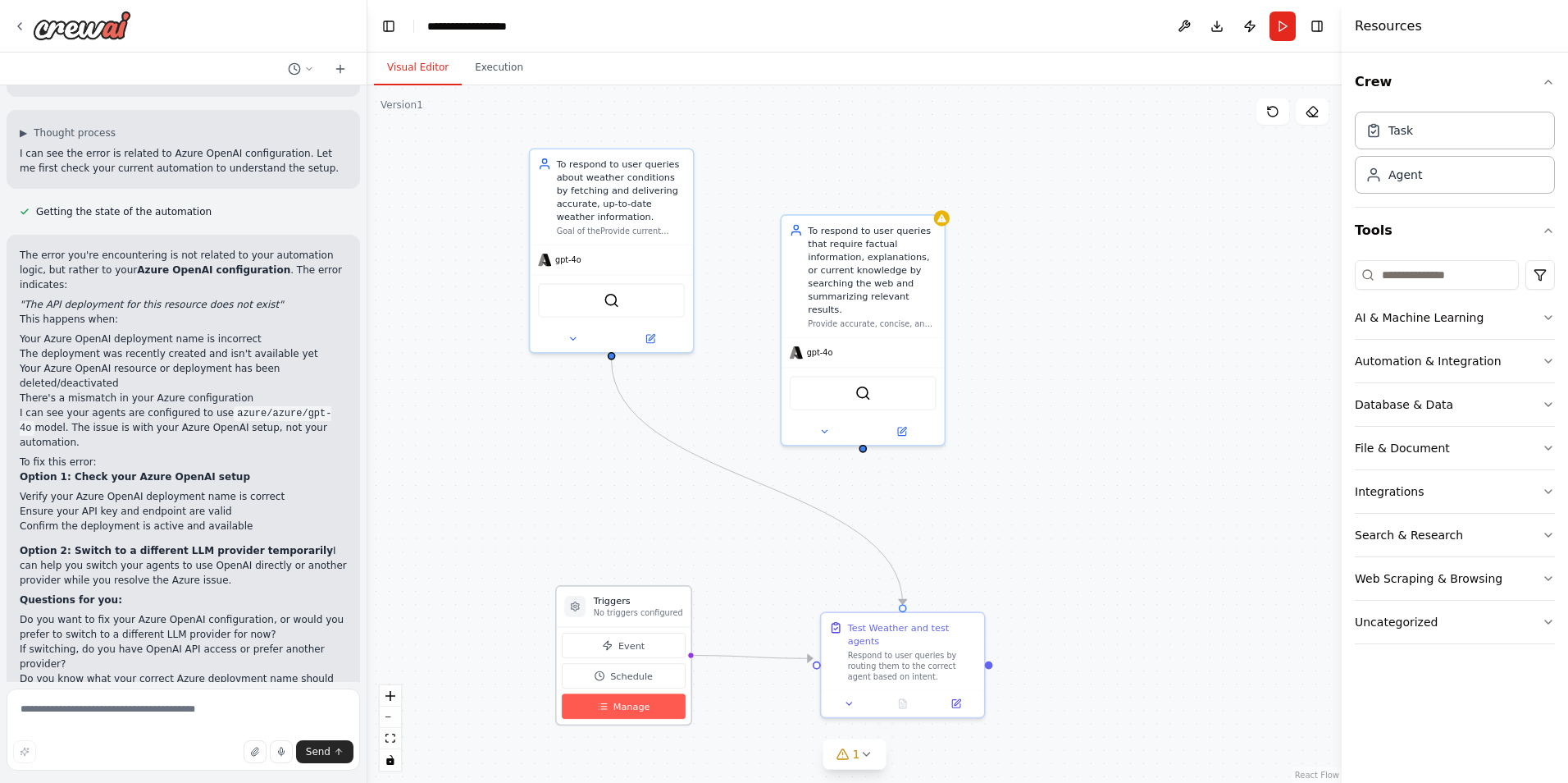
click at [642, 709] on span "Manage" at bounding box center [633, 706] width 37 height 13
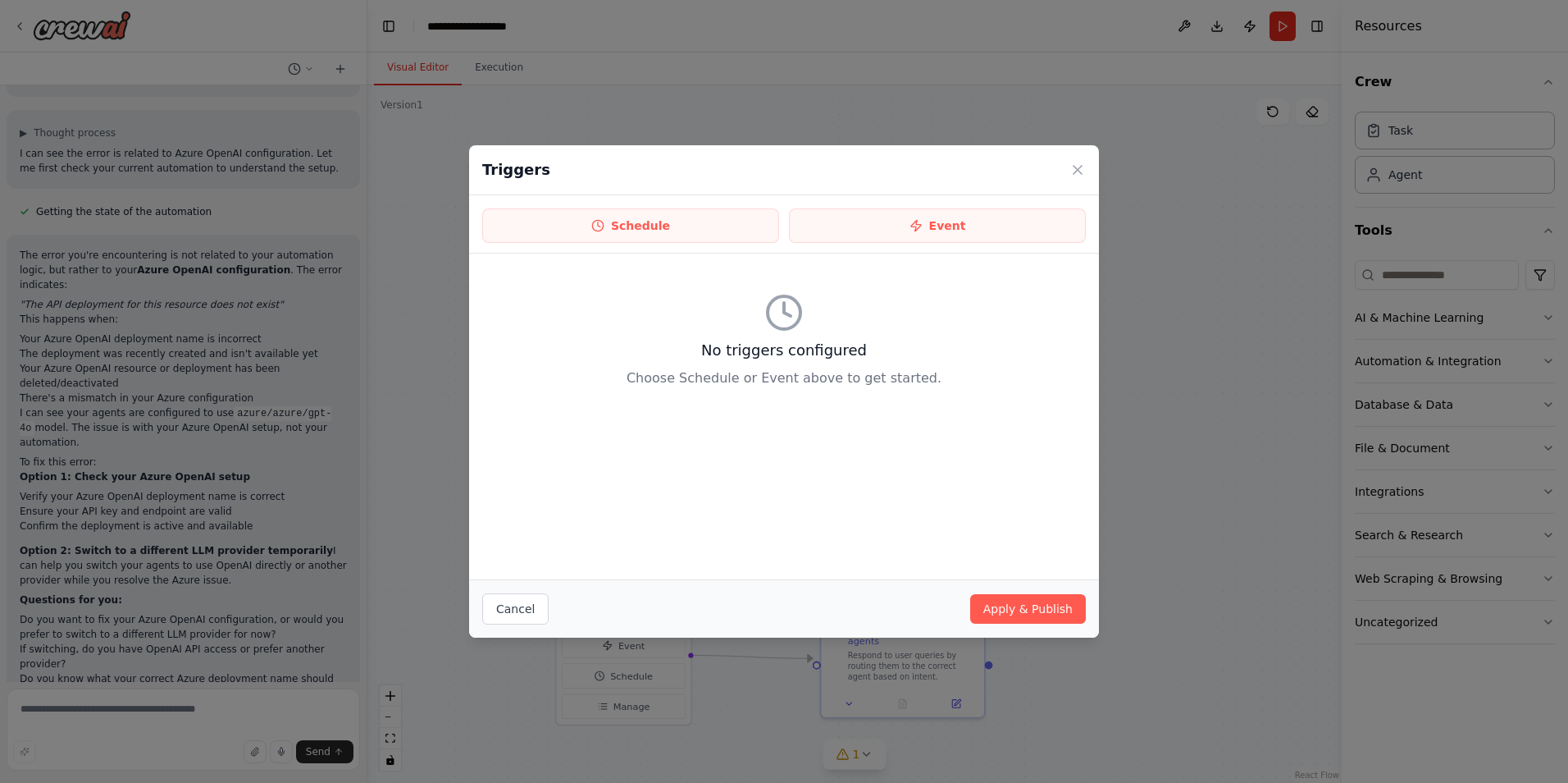
click at [1079, 189] on div "Triggers" at bounding box center [784, 170] width 630 height 50
click at [1076, 172] on icon at bounding box center [1078, 170] width 8 height 8
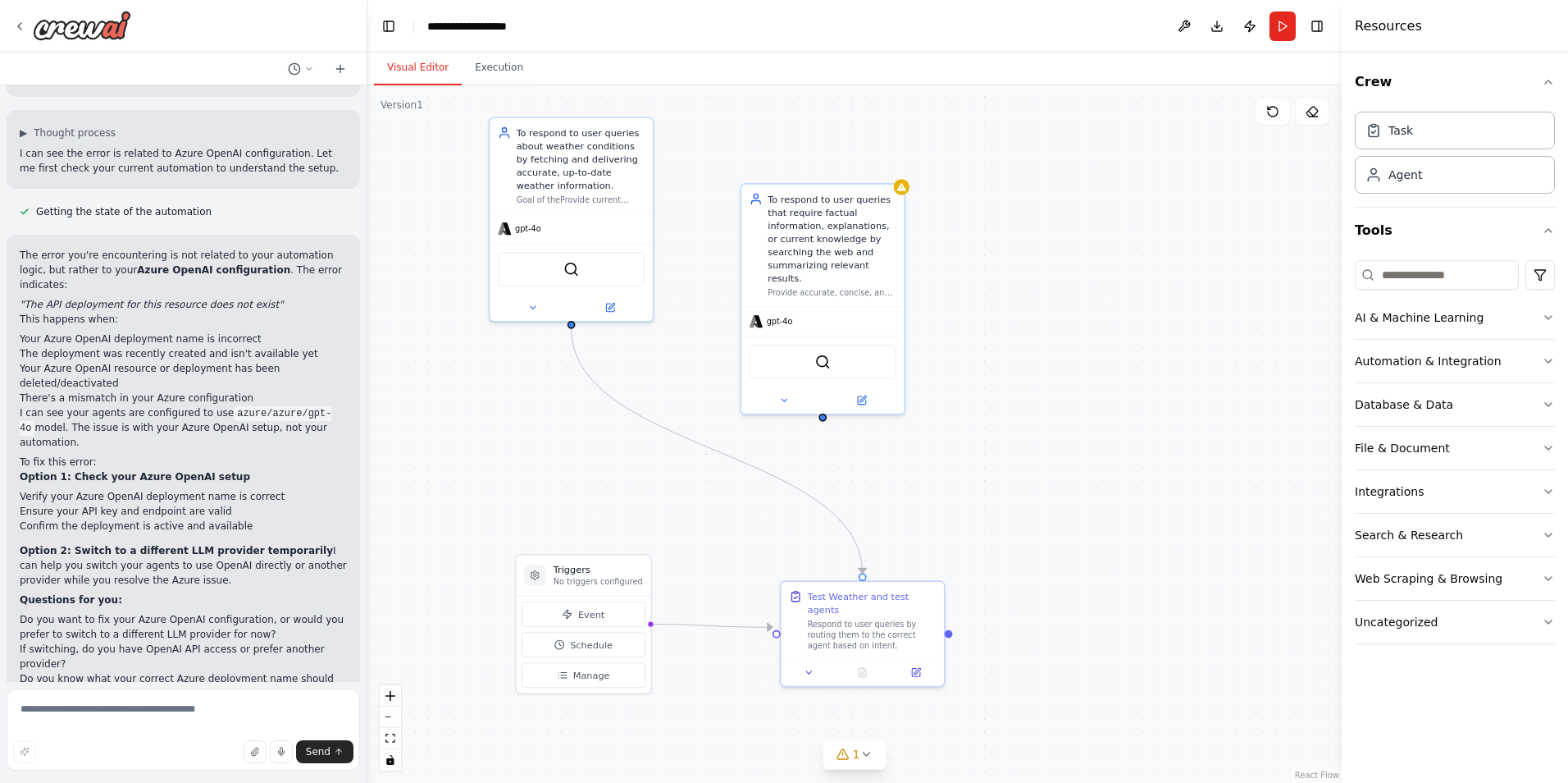
drag, startPoint x: 465, startPoint y: 467, endPoint x: 425, endPoint y: 436, distance: 50.6
click at [425, 436] on div ".deletable-edge-delete-btn { width: 20px; height: 20px; border: 0px solid #ffff…" at bounding box center [854, 434] width 974 height 697
